Goal: Transaction & Acquisition: Purchase product/service

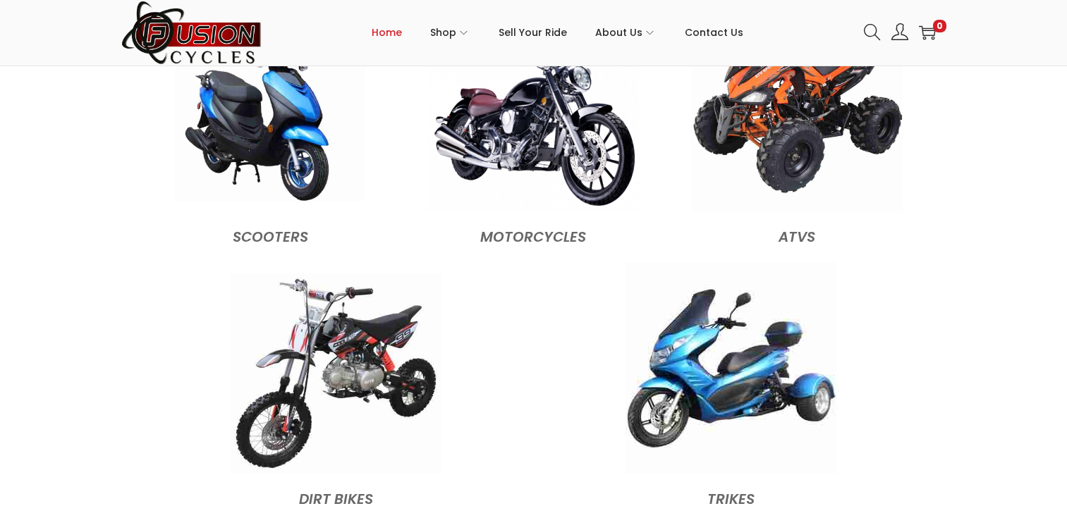
scroll to position [1340, 0]
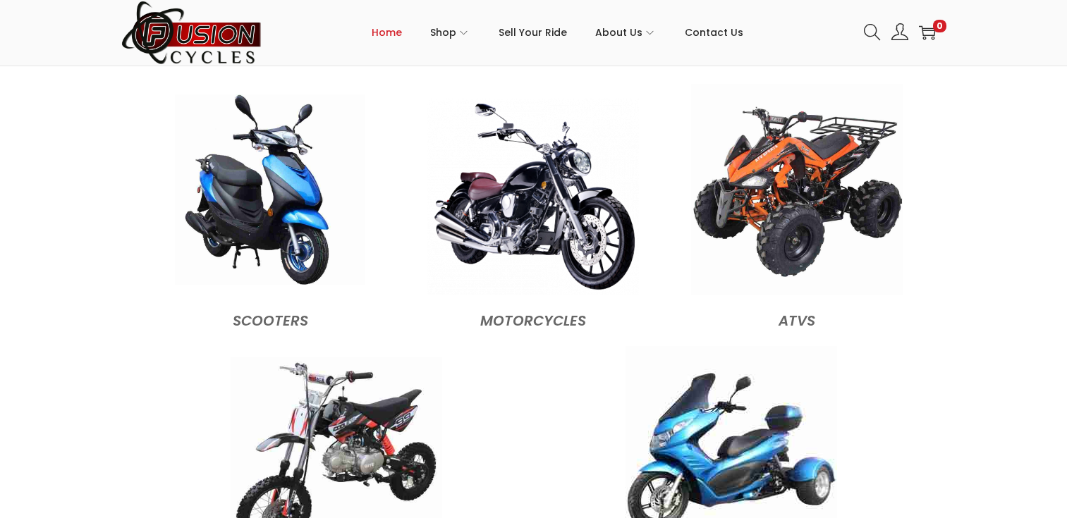
click at [312, 209] on img at bounding box center [270, 190] width 190 height 190
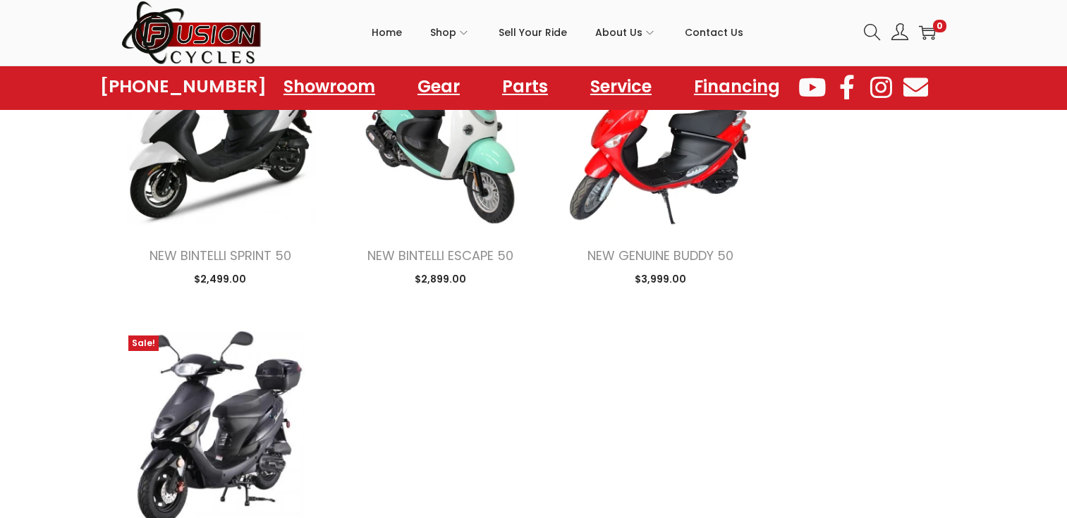
scroll to position [1623, 0]
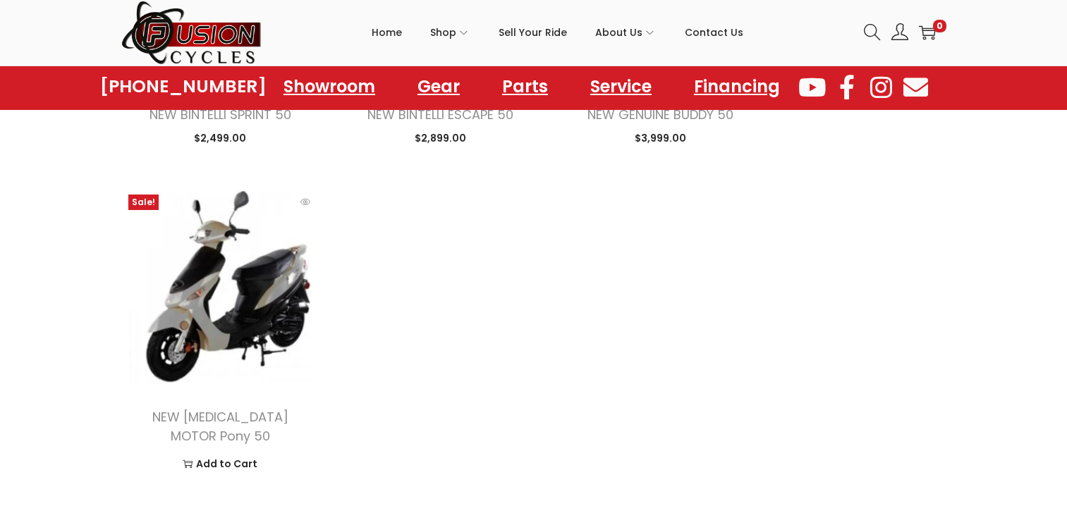
click at [236, 295] on img at bounding box center [220, 287] width 199 height 199
